Goal: Check status: Check status

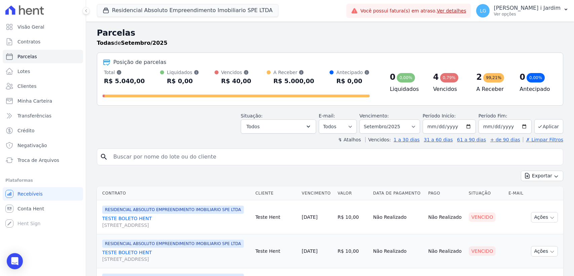
select select
click at [133, 4] on button "Residencial Absoluto Empreendimento Imobiliario SPE LTDA" at bounding box center [188, 10] width 182 height 13
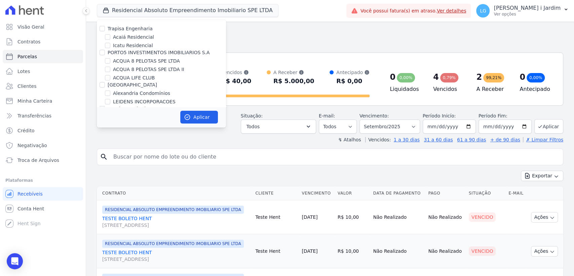
click at [136, 29] on label "Trapisa Engenharia" at bounding box center [130, 28] width 45 height 5
click at [105, 29] on input "Trapisa Engenharia" at bounding box center [102, 28] width 5 height 5
checkbox input "true"
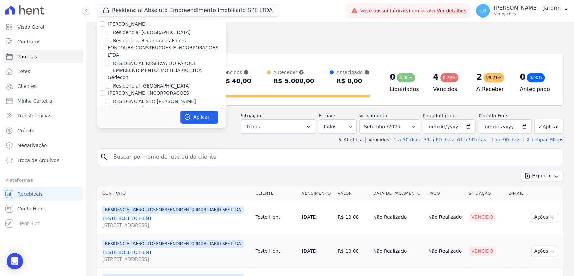
scroll to position [1495, 0]
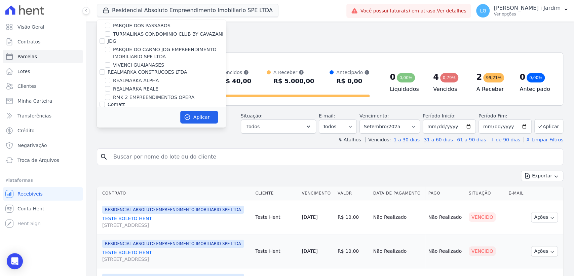
click at [118, 117] on label "Árbore" at bounding box center [116, 119] width 16 height 5
click at [105, 117] on input "Árbore" at bounding box center [102, 119] width 5 height 5
checkbox input "false"
click at [197, 115] on button "Aplicar" at bounding box center [199, 117] width 38 height 13
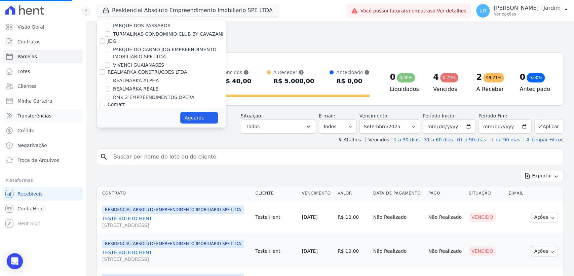
select select
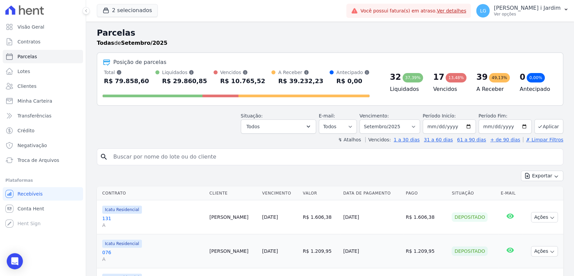
click at [163, 81] on div "R$ 29.860,85" at bounding box center [184, 81] width 45 height 11
click at [180, 82] on div "R$ 29.860,85" at bounding box center [184, 81] width 45 height 11
click at [307, 124] on button "Todos" at bounding box center [278, 126] width 75 height 14
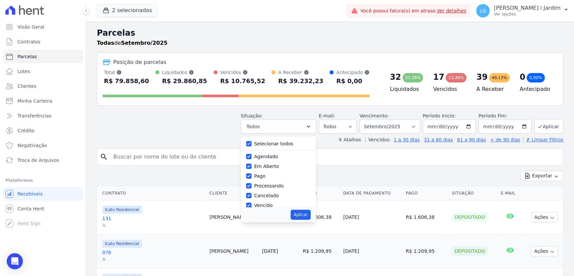
click at [271, 143] on label "Selecionar todos" at bounding box center [273, 143] width 39 height 5
click at [252, 143] on input "Selecionar todos" at bounding box center [248, 143] width 5 height 5
checkbox input "false"
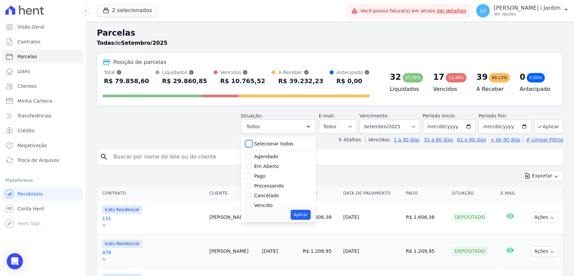
checkbox input "false"
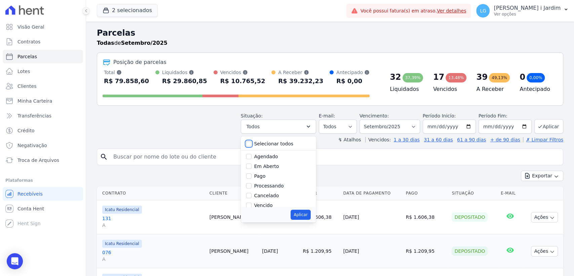
checkbox input "false"
click at [273, 167] on label "Em Aberto" at bounding box center [266, 166] width 25 height 5
click at [252, 167] on input "Em Aberto" at bounding box center [248, 166] width 5 height 5
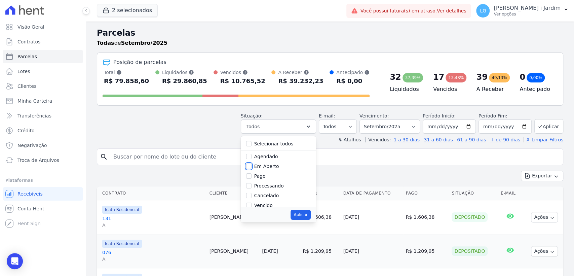
checkbox input "true"
click at [307, 213] on button "Aplicar" at bounding box center [301, 215] width 20 height 10
select select "pending"
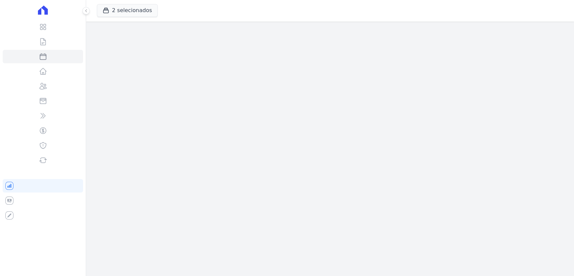
select select
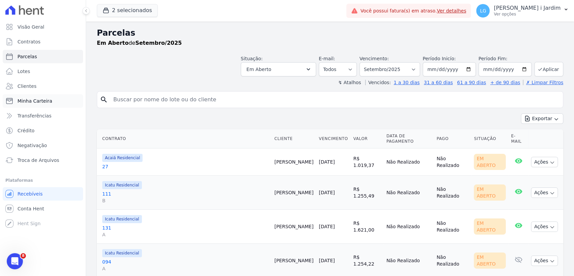
click at [41, 103] on span "Minha Carteira" at bounding box center [34, 101] width 35 height 7
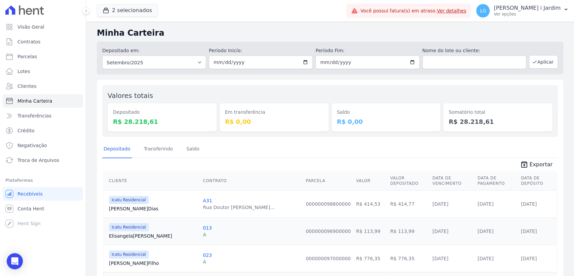
drag, startPoint x: 498, startPoint y: 123, endPoint x: 460, endPoint y: 125, distance: 38.4
click at [460, 125] on dd "R$ 28.218,61" at bounding box center [498, 121] width 99 height 9
click at [454, 151] on div "Depositado Transferindo Saldo" at bounding box center [330, 149] width 456 height 16
click at [269, 94] on div "Em transferência R$ 0,00" at bounding box center [274, 110] width 109 height 41
drag, startPoint x: 152, startPoint y: 102, endPoint x: 102, endPoint y: 82, distance: 53.6
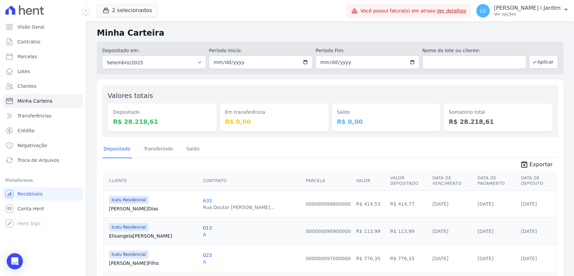
click at [124, 14] on button "2 selecionados" at bounding box center [127, 10] width 61 height 13
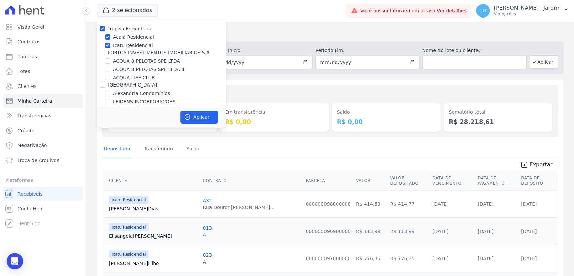
click at [121, 26] on label "Trapisa Engenharia" at bounding box center [130, 28] width 45 height 5
click at [105, 26] on input "Trapisa Engenharia" at bounding box center [102, 28] width 5 height 5
checkbox input "false"
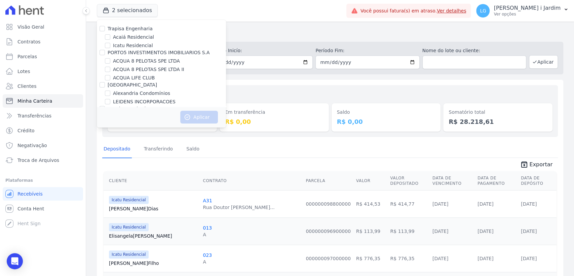
click at [141, 80] on label "ACQUA LIFE CLUB" at bounding box center [134, 77] width 42 height 7
click at [110, 80] on input "ACQUA LIFE CLUB" at bounding box center [107, 77] width 5 height 5
checkbox input "true"
click at [197, 113] on button "Aplicar" at bounding box center [199, 117] width 38 height 13
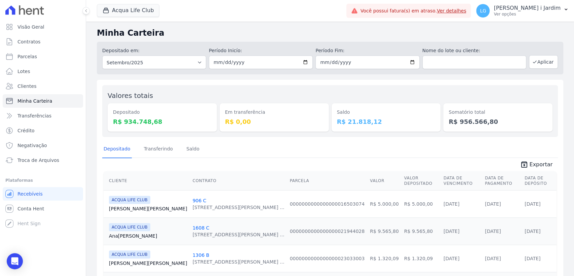
click at [459, 122] on dd "R$ 956.566,80" at bounding box center [498, 121] width 99 height 9
copy dd "956.566,80"
click at [47, 60] on link "Parcelas" at bounding box center [43, 56] width 80 height 13
select select
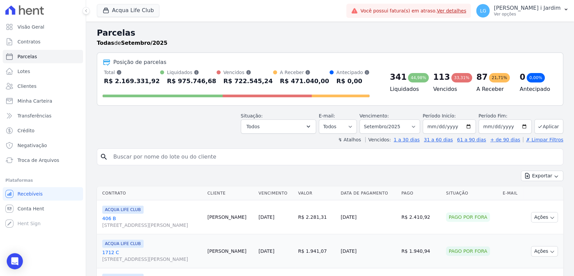
click at [283, 134] on header "Parcelas Todas de Setembro/2025 Posição de parcelas Total Soma das parcelas pag…" at bounding box center [330, 85] width 467 height 116
click at [282, 128] on button "Todos" at bounding box center [278, 126] width 75 height 14
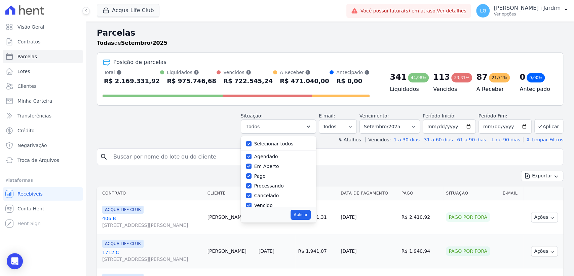
click at [275, 143] on label "Selecionar todos" at bounding box center [273, 143] width 39 height 5
click at [252, 143] on input "Selecionar todos" at bounding box center [248, 143] width 5 height 5
checkbox input "false"
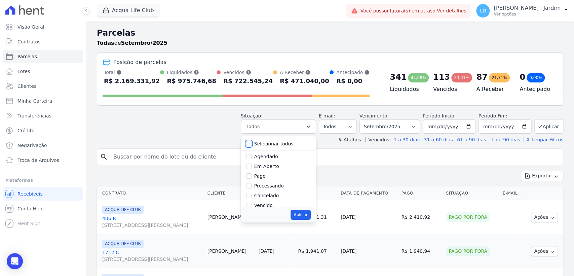
checkbox input "false"
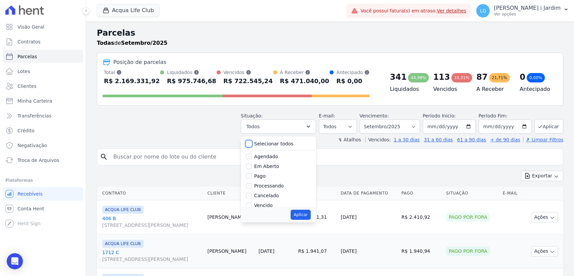
checkbox input "false"
click at [273, 165] on label "Em Aberto" at bounding box center [266, 166] width 25 height 5
click at [252, 165] on input "Em Aberto" at bounding box center [248, 166] width 5 height 5
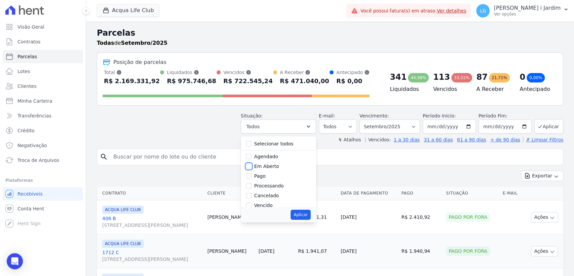
checkbox input "true"
click at [301, 218] on button "Aplicar" at bounding box center [301, 215] width 20 height 10
select select "pending"
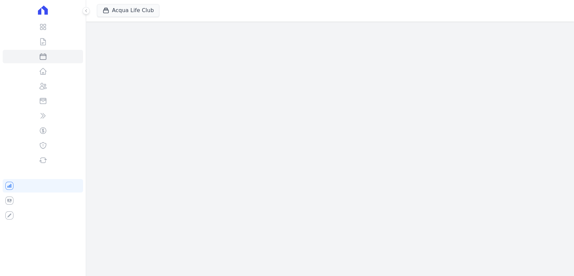
select select
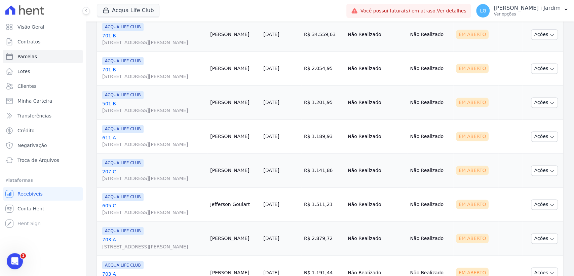
scroll to position [745, 0]
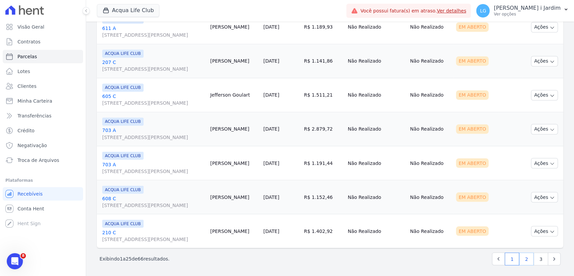
click at [525, 261] on link "2" at bounding box center [526, 258] width 14 height 13
select select
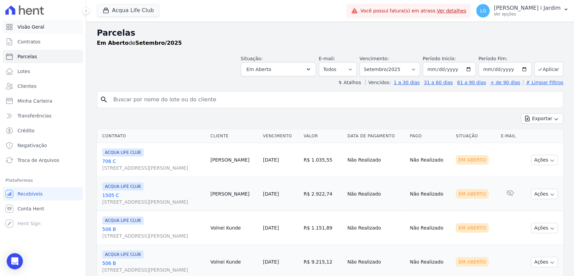
click at [30, 22] on link "Visão Geral" at bounding box center [43, 26] width 80 height 13
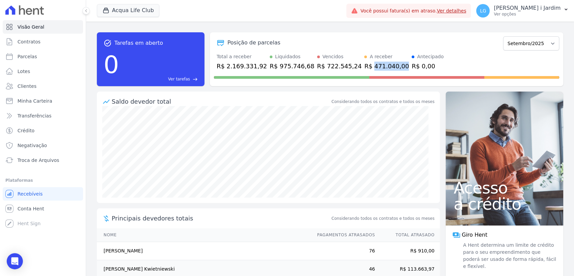
drag, startPoint x: 351, startPoint y: 65, endPoint x: 377, endPoint y: 65, distance: 25.9
click at [377, 65] on div "R$ 471.040,00" at bounding box center [386, 66] width 45 height 9
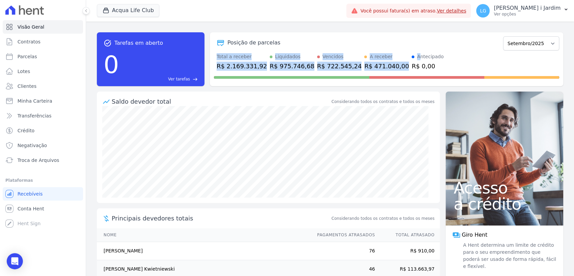
drag, startPoint x: 217, startPoint y: 56, endPoint x: 408, endPoint y: 60, distance: 191.8
click at [389, 51] on div "Posição de parcelas [GEOGRAPHIC_DATA]/2022 Fevereiro/2022 Março/2022 Abril/2022…" at bounding box center [387, 59] width 354 height 54
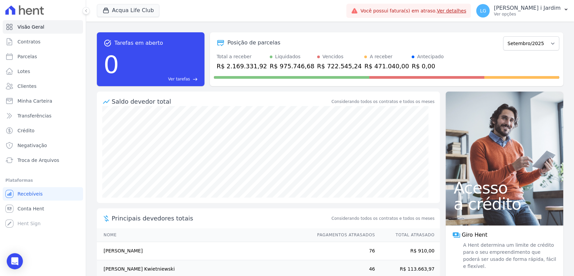
click at [425, 64] on div "Total a receber R$ 2.169.331,92 Liquidados R$ 975.746,68 Vencidos R$ 722.545,24…" at bounding box center [387, 61] width 346 height 17
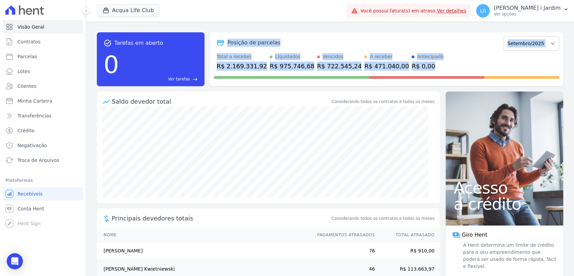
drag, startPoint x: 406, startPoint y: 68, endPoint x: 225, endPoint y: 47, distance: 182.2
click at [225, 47] on div "Posição de parcelas [GEOGRAPHIC_DATA]/2022 Fevereiro/2022 Março/2022 Abril/2022…" at bounding box center [387, 59] width 354 height 54
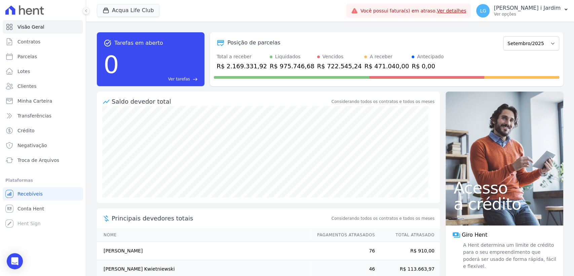
click at [216, 48] on div "Posição de parcelas [GEOGRAPHIC_DATA]/2022 Fevereiro/2022 Março/2022 Abril/2022…" at bounding box center [387, 42] width 346 height 15
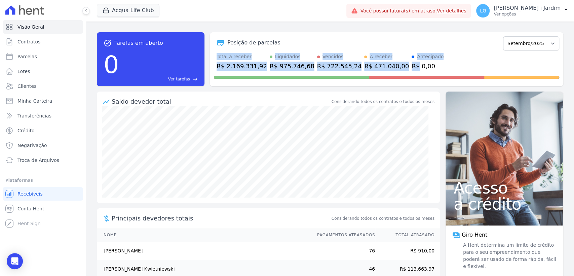
drag, startPoint x: 224, startPoint y: 60, endPoint x: 388, endPoint y: 65, distance: 163.6
click at [388, 65] on div "Posição de parcelas [GEOGRAPHIC_DATA]/2022 Fevereiro/2022 Março/2022 Abril/2022…" at bounding box center [387, 59] width 354 height 54
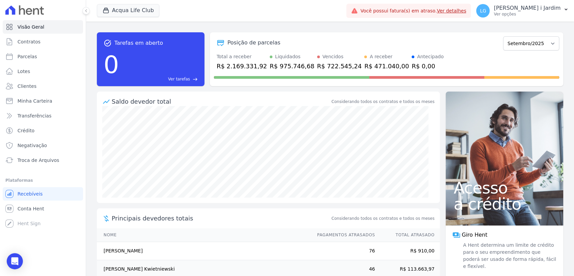
click at [418, 69] on div "Total a receber R$ 2.169.331,92 Liquidados R$ 975.746,68 Vencidos R$ 722.545,24…" at bounding box center [387, 61] width 346 height 17
click at [124, 6] on button "Acqua Life Club" at bounding box center [128, 10] width 63 height 13
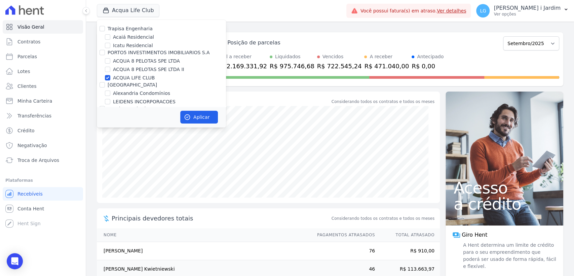
click at [129, 82] on label "[GEOGRAPHIC_DATA]" at bounding box center [132, 84] width 49 height 5
click at [105, 82] on input "[GEOGRAPHIC_DATA]" at bounding box center [102, 84] width 5 height 5
checkbox input "true"
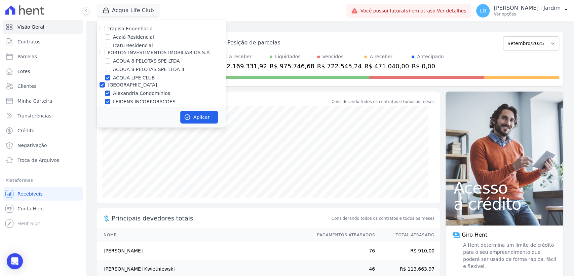
click at [130, 79] on label "ACQUA LIFE CLUB" at bounding box center [134, 77] width 42 height 7
click at [110, 79] on input "ACQUA LIFE CLUB" at bounding box center [107, 77] width 5 height 5
checkbox input "false"
click at [125, 83] on label "[GEOGRAPHIC_DATA]" at bounding box center [132, 84] width 49 height 5
click at [105, 83] on input "[GEOGRAPHIC_DATA]" at bounding box center [102, 84] width 5 height 5
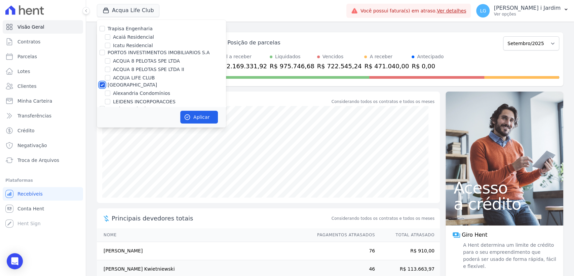
checkbox input "false"
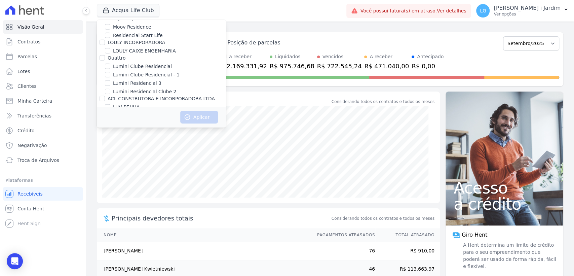
click at [126, 111] on div "Mais Lar" at bounding box center [161, 114] width 129 height 7
click at [130, 104] on label "LUV PENHA" at bounding box center [126, 107] width 27 height 7
click at [110, 104] on input "LUV PENHA" at bounding box center [107, 106] width 5 height 5
checkbox input "true"
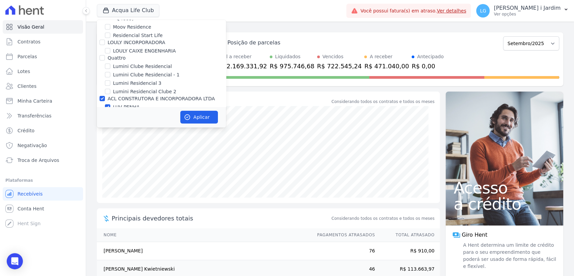
click at [200, 136] on div "[GEOGRAPHIC_DATA]" at bounding box center [161, 139] width 129 height 7
click at [200, 114] on button "Aplicar" at bounding box center [199, 117] width 38 height 13
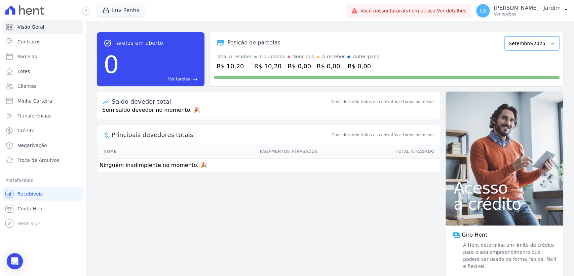
click at [528, 45] on select "Setembro/2025 Setembro/2025" at bounding box center [532, 43] width 55 height 14
click at [488, 45] on div "Posição de parcelas" at bounding box center [358, 43] width 288 height 8
click at [43, 53] on link "Parcelas" at bounding box center [43, 56] width 80 height 13
select select
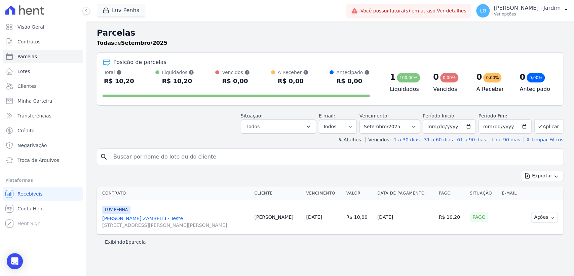
click at [170, 121] on div "Situação: Agendado Em Aberto Pago Processando Cancelado Vencido Transferindo De…" at bounding box center [330, 122] width 467 height 24
click at [43, 30] on link "Visão Geral" at bounding box center [43, 26] width 80 height 13
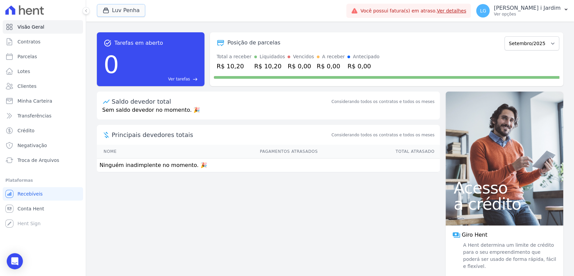
click at [133, 16] on button "Luv Penha" at bounding box center [121, 10] width 48 height 13
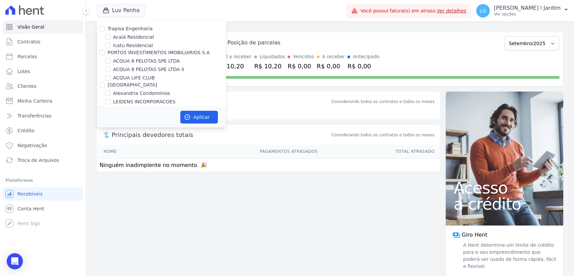
drag, startPoint x: 265, startPoint y: 79, endPoint x: 243, endPoint y: 83, distance: 22.9
click at [265, 79] on div at bounding box center [387, 76] width 346 height 11
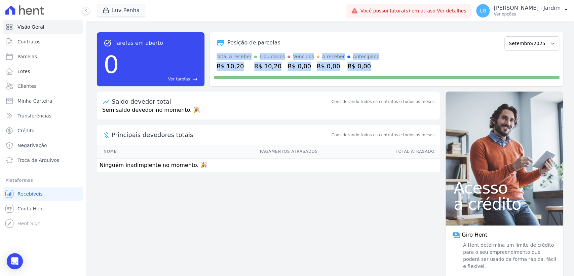
drag, startPoint x: 218, startPoint y: 55, endPoint x: 386, endPoint y: 73, distance: 169.5
click at [386, 73] on div "Posição de parcelas Setembro/2025 Setembro/2025 Total a receber R$ 10,20 Liquid…" at bounding box center [387, 59] width 354 height 54
click at [299, 197] on div "task_alt Tarefas em aberto 0 Ver tarefas east Posição de parcelas Setembro/2025…" at bounding box center [330, 149] width 488 height 254
